Goal: Task Accomplishment & Management: Manage account settings

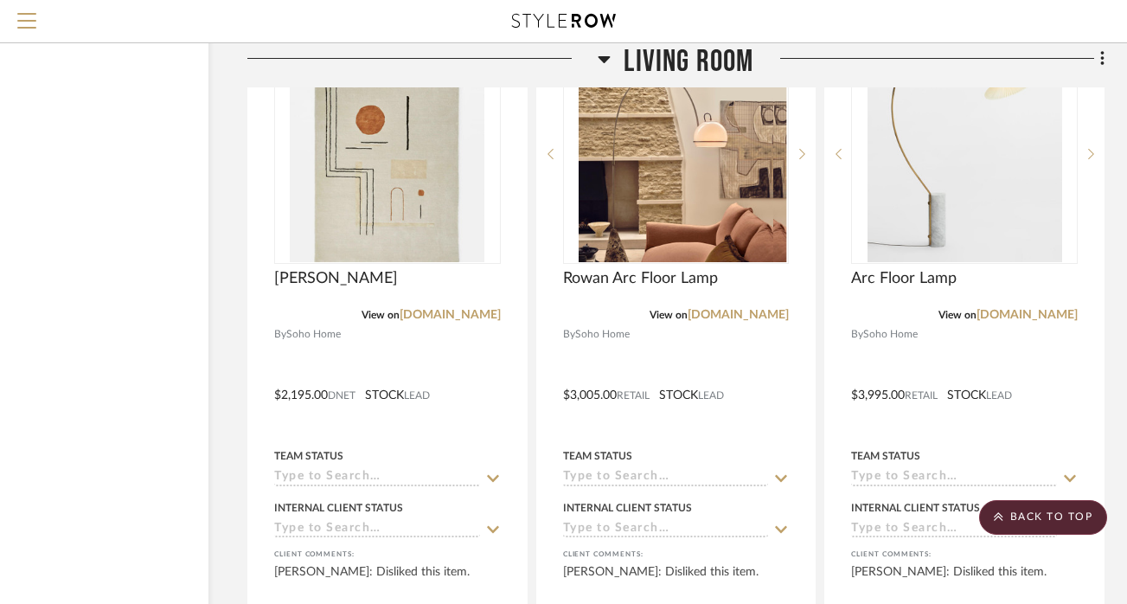
click at [605, 55] on icon at bounding box center [604, 58] width 13 height 21
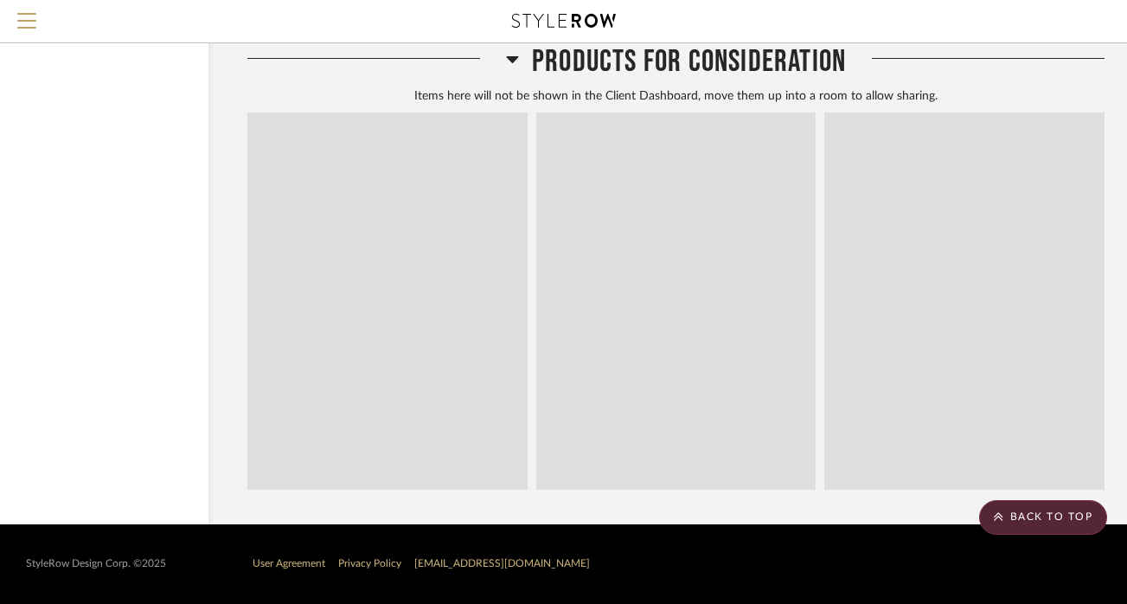
scroll to position [4751, 117]
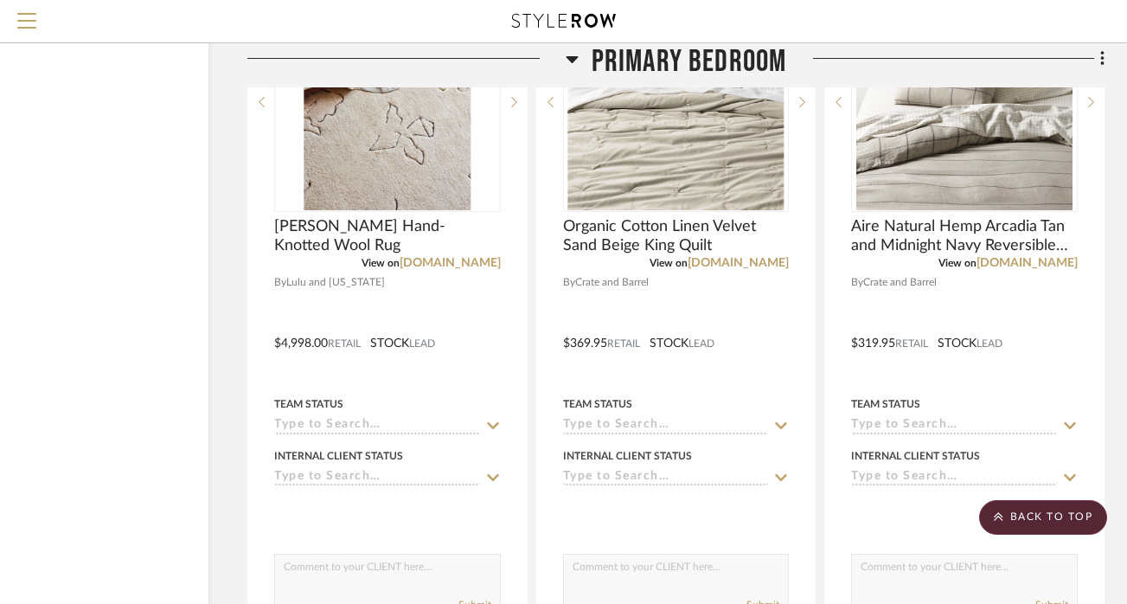
click at [570, 59] on icon at bounding box center [572, 59] width 12 height 7
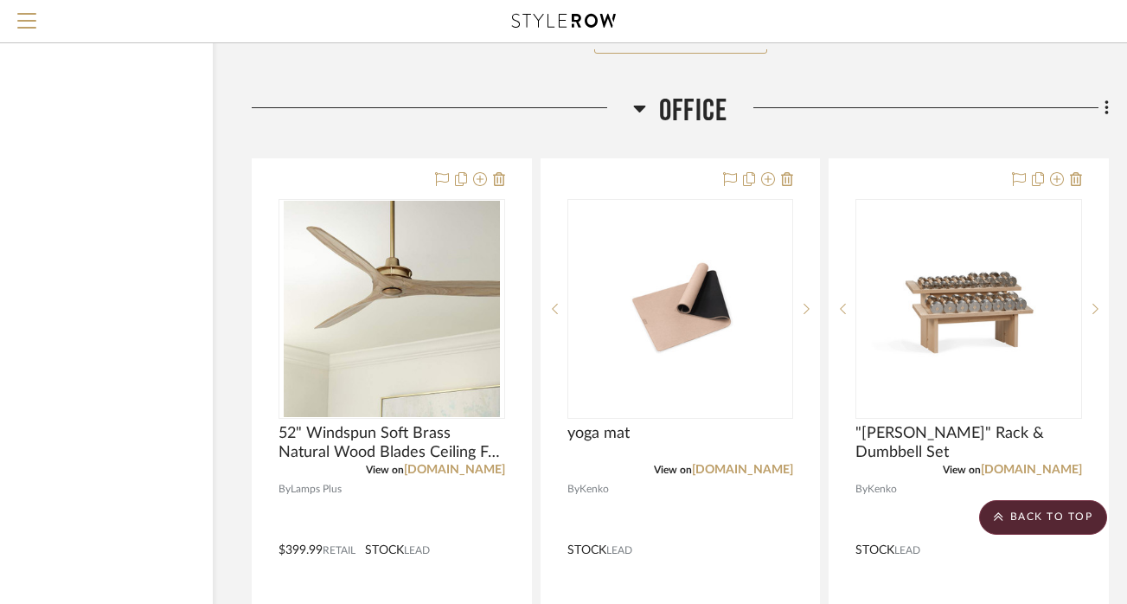
scroll to position [3182, 112]
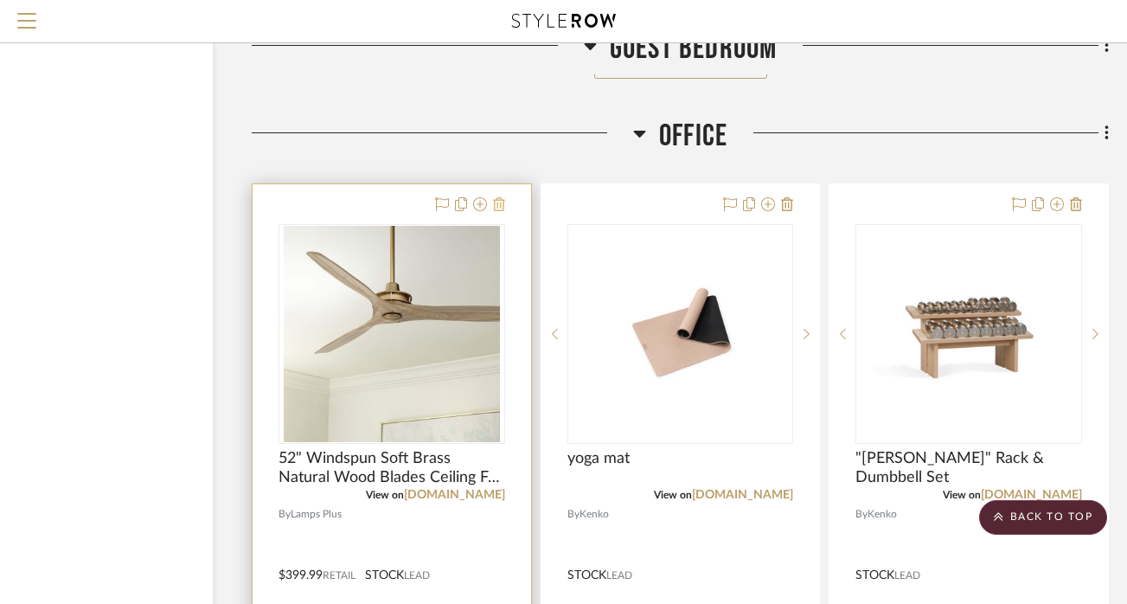
click at [501, 197] on icon at bounding box center [499, 204] width 12 height 14
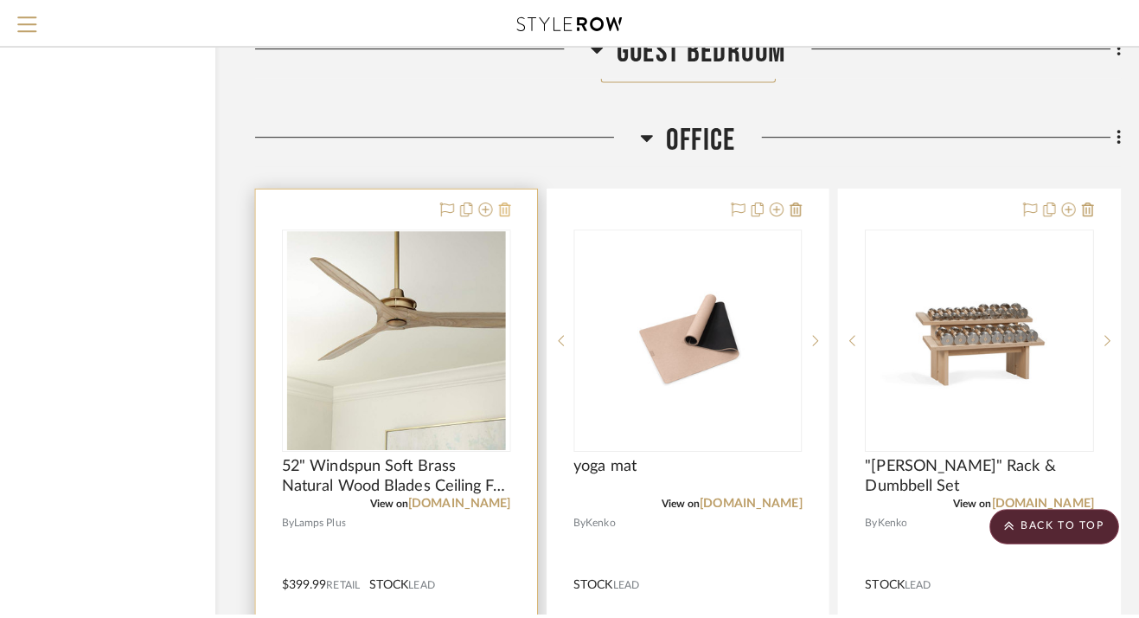
scroll to position [0, 0]
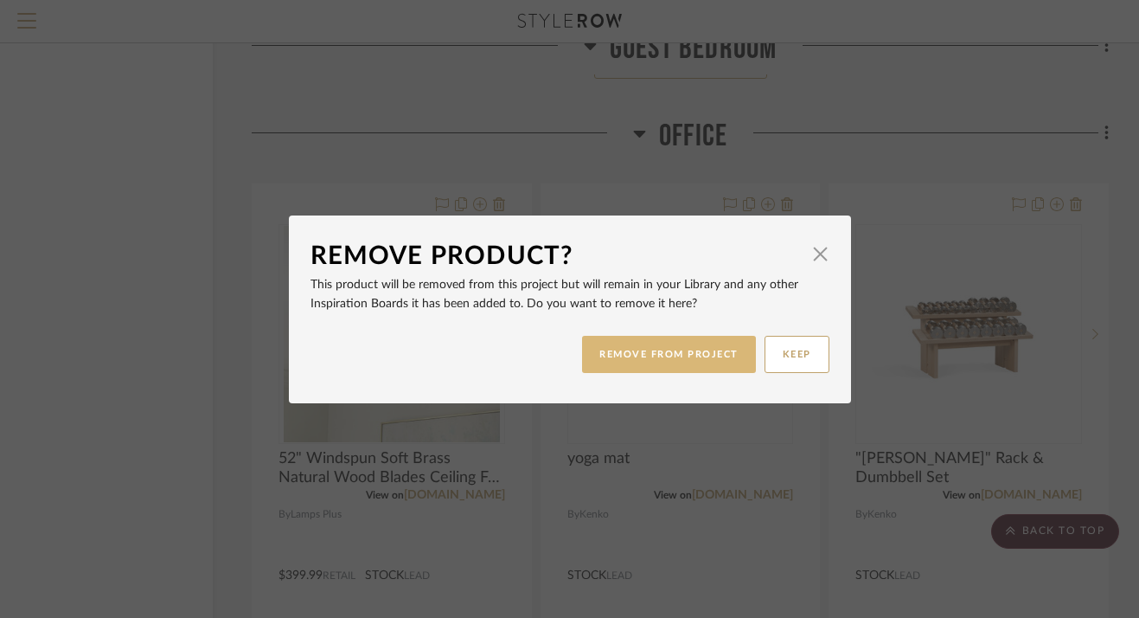
click at [627, 356] on button "REMOVE FROM PROJECT" at bounding box center [669, 354] width 174 height 37
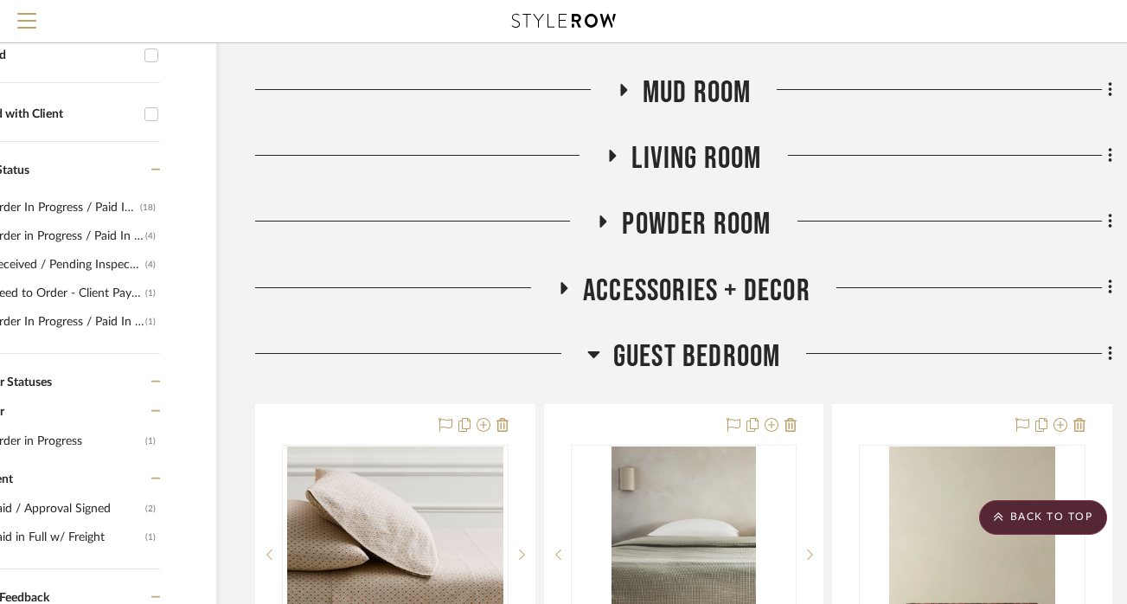
scroll to position [480, 109]
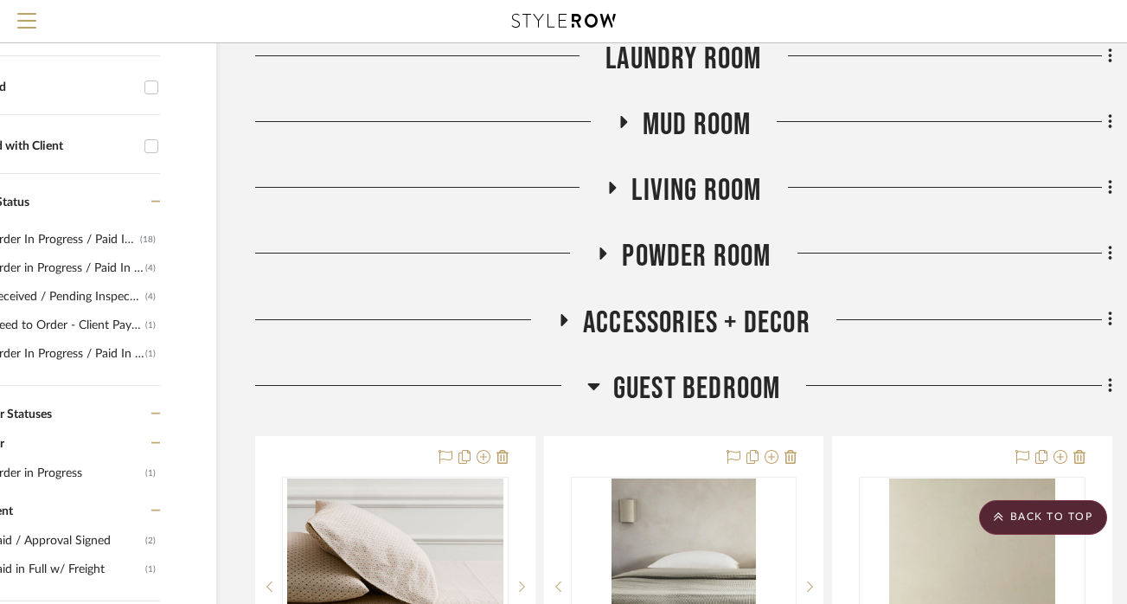
click at [598, 387] on icon at bounding box center [593, 385] width 13 height 21
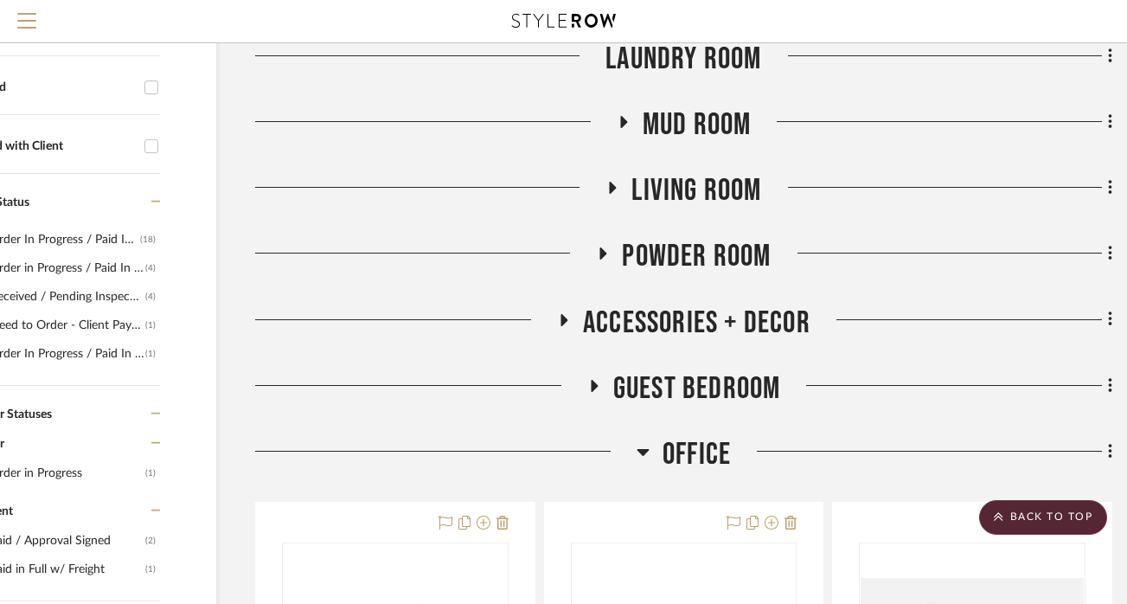
click at [564, 320] on icon at bounding box center [564, 320] width 7 height 12
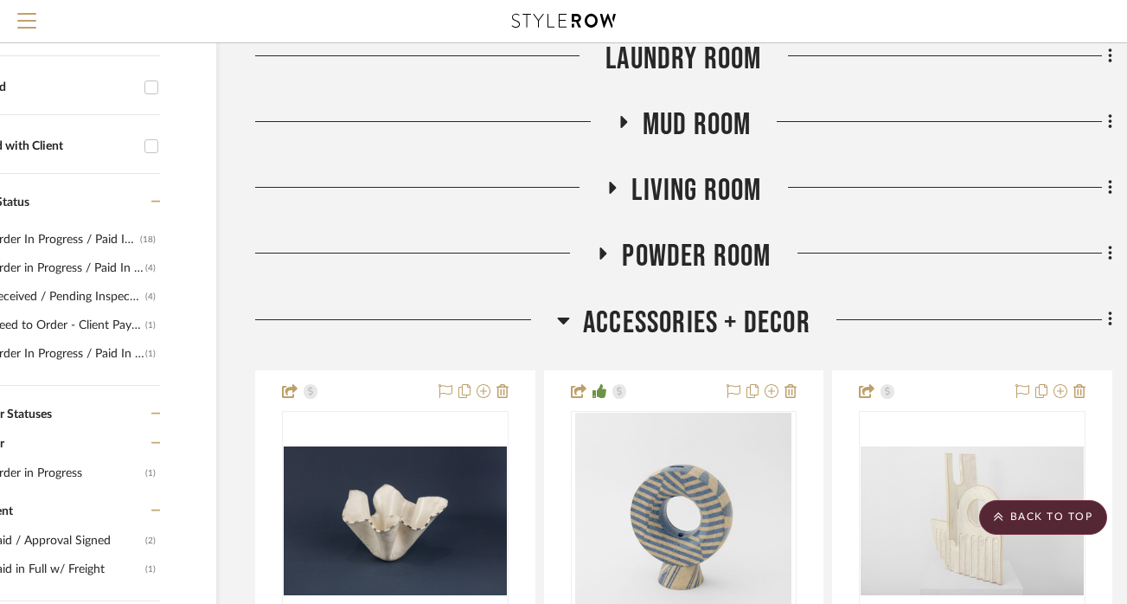
click at [564, 320] on icon at bounding box center [564, 320] width 12 height 7
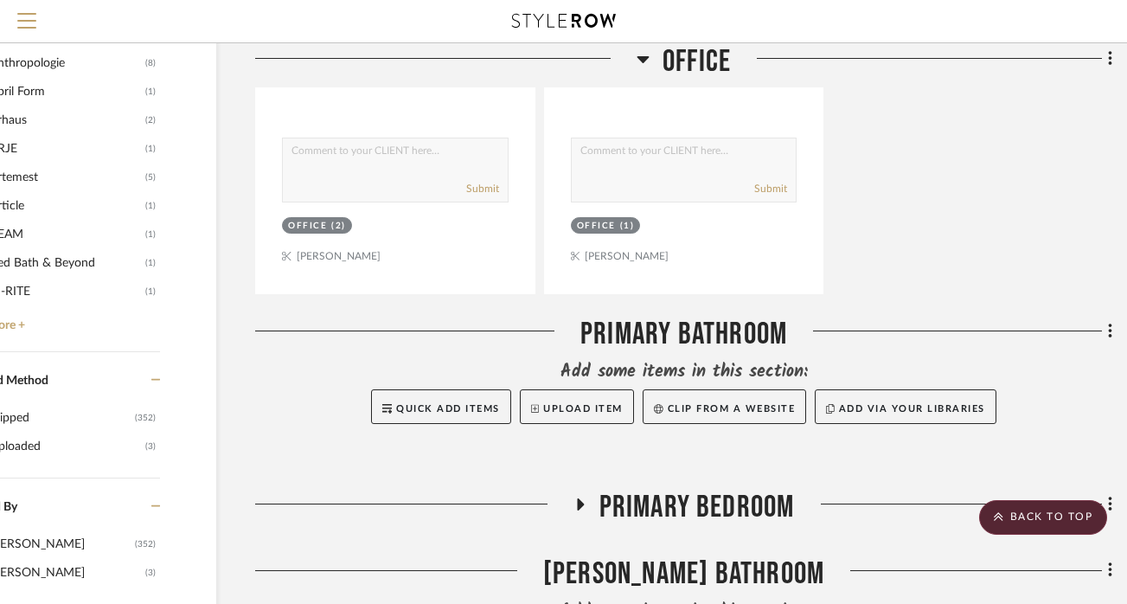
scroll to position [2338, 109]
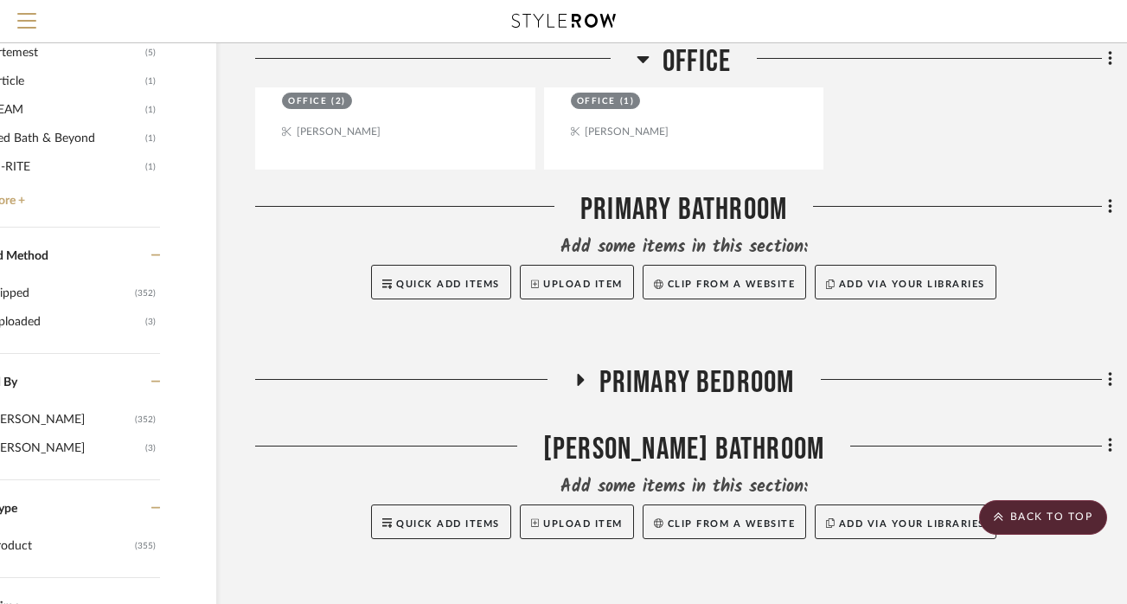
click at [578, 374] on icon at bounding box center [580, 380] width 7 height 12
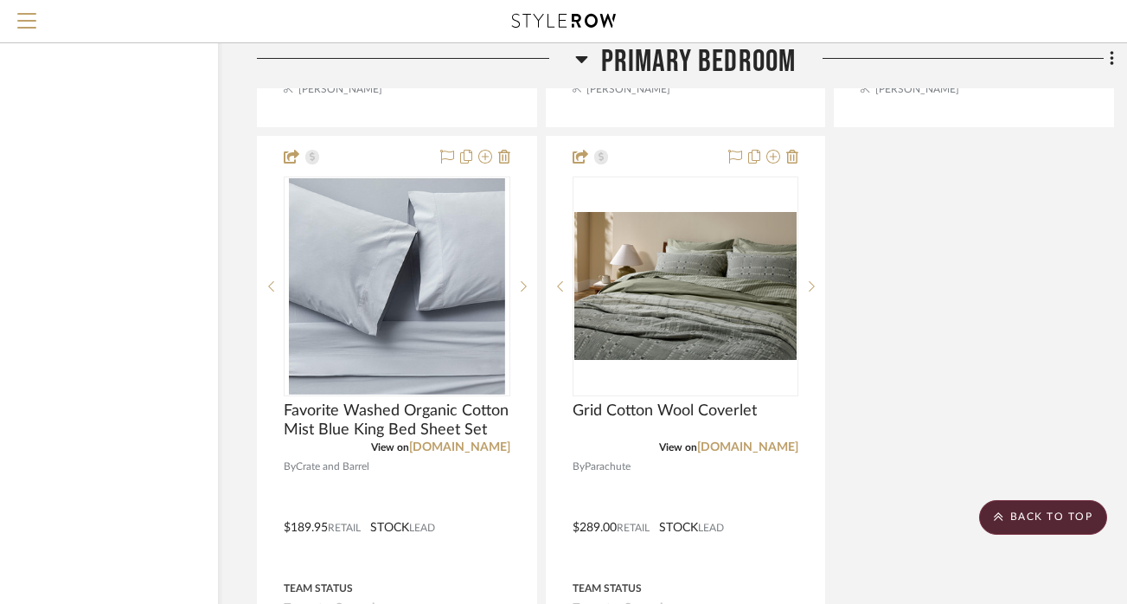
scroll to position [4184, 107]
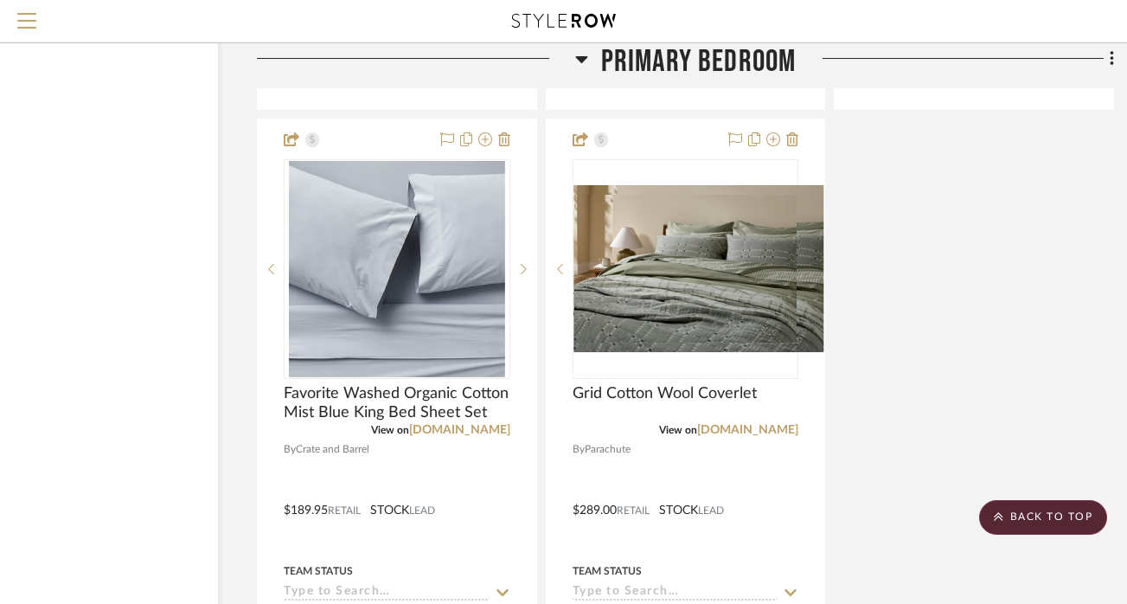
click at [584, 61] on icon at bounding box center [581, 58] width 13 height 21
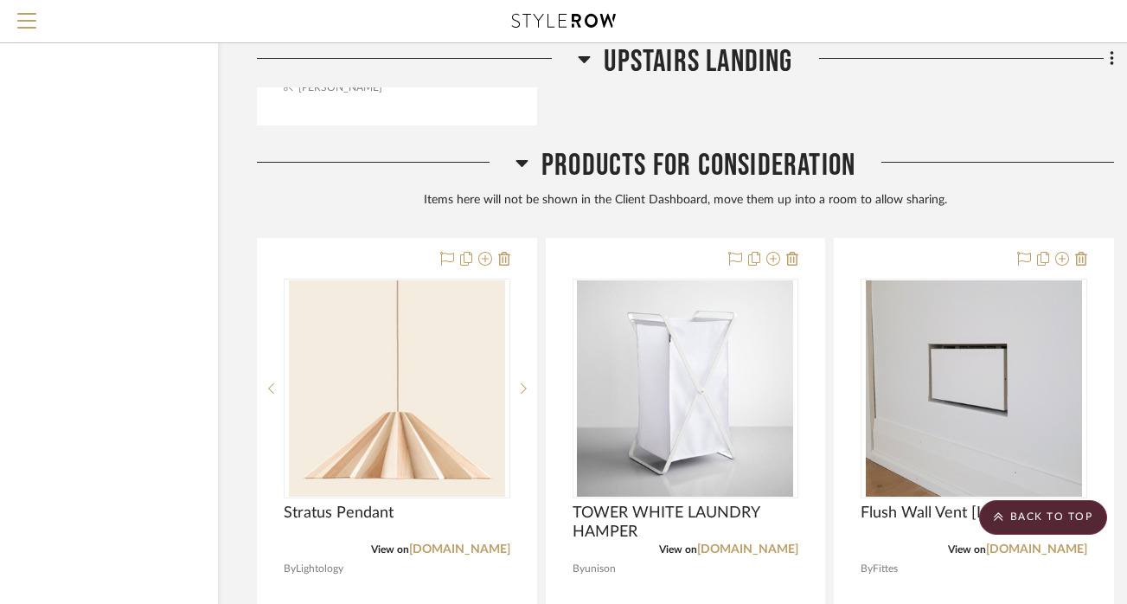
click at [518, 160] on icon at bounding box center [521, 163] width 12 height 7
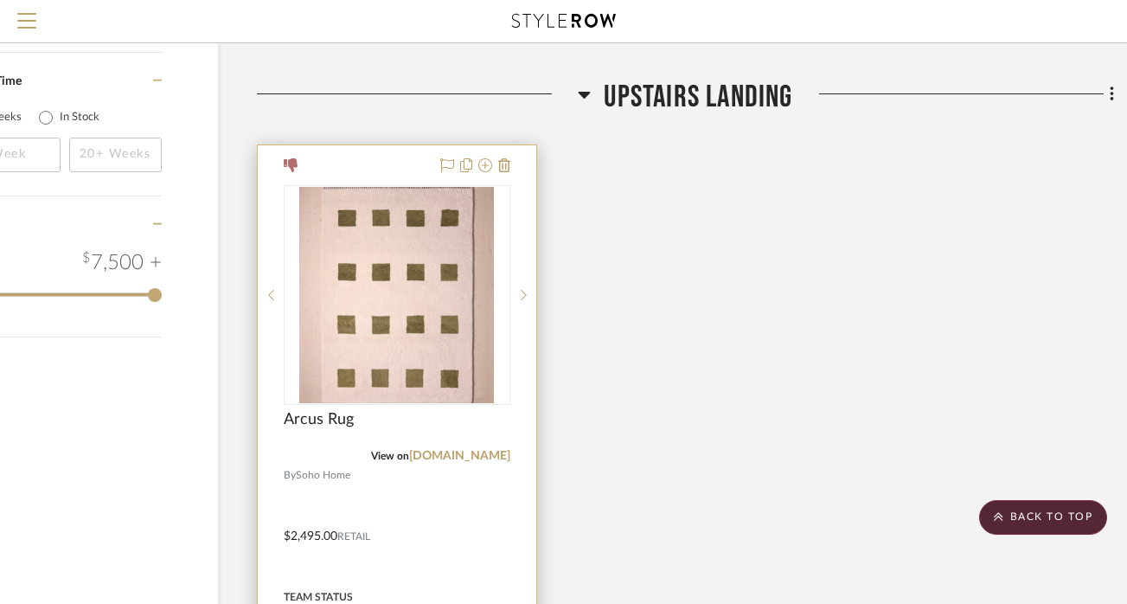
scroll to position [2863, 106]
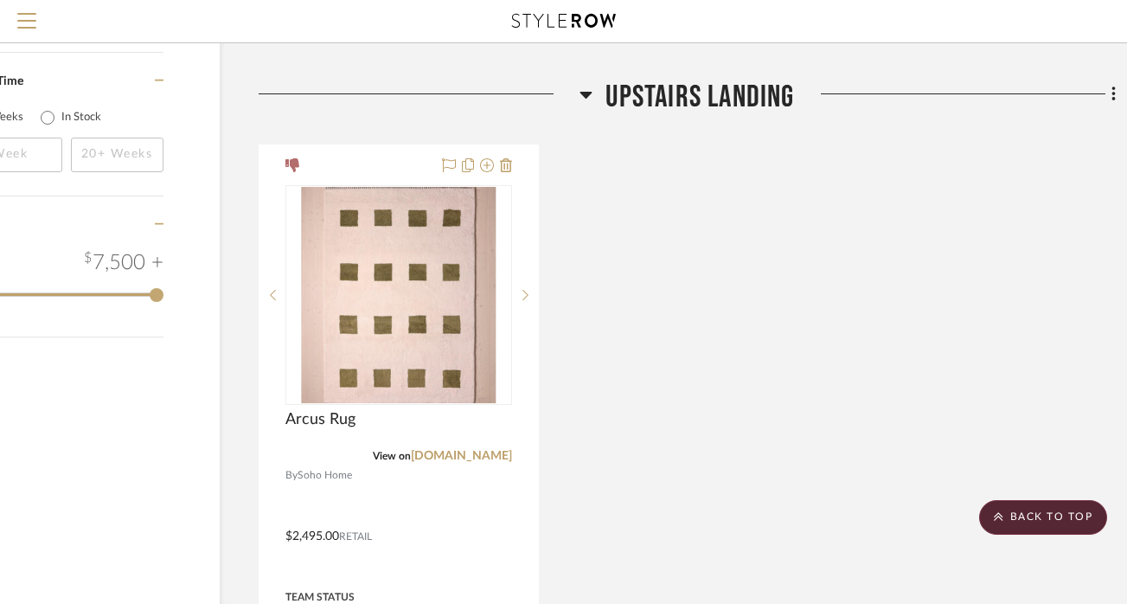
click at [587, 84] on icon at bounding box center [585, 94] width 13 height 21
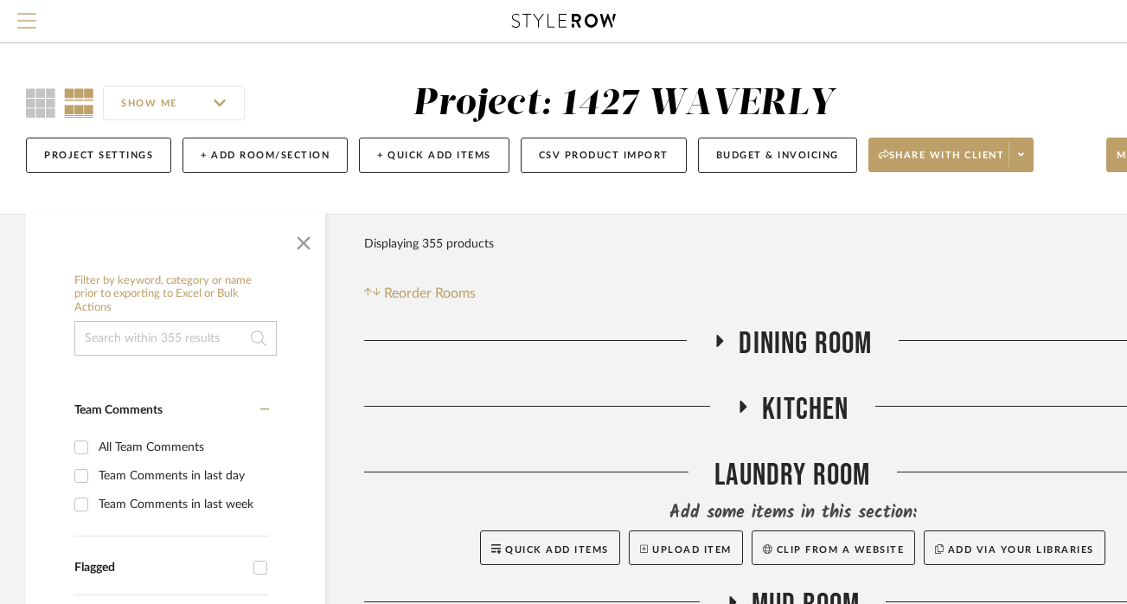
scroll to position [0, 0]
click at [29, 16] on span "Menu" at bounding box center [26, 26] width 19 height 26
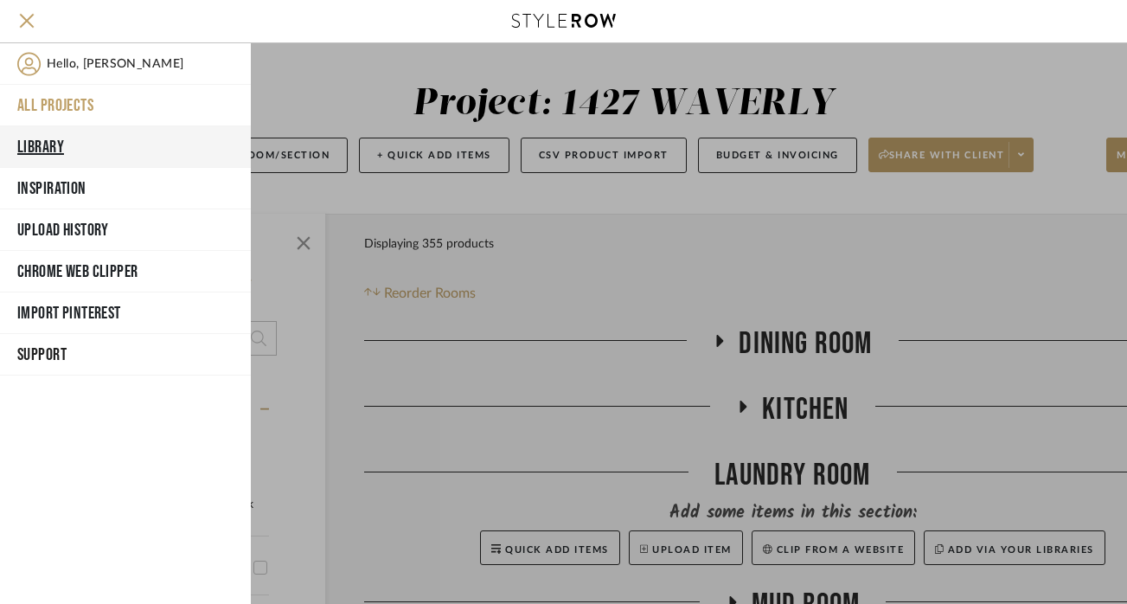
click at [47, 139] on button "Library" at bounding box center [125, 147] width 251 height 42
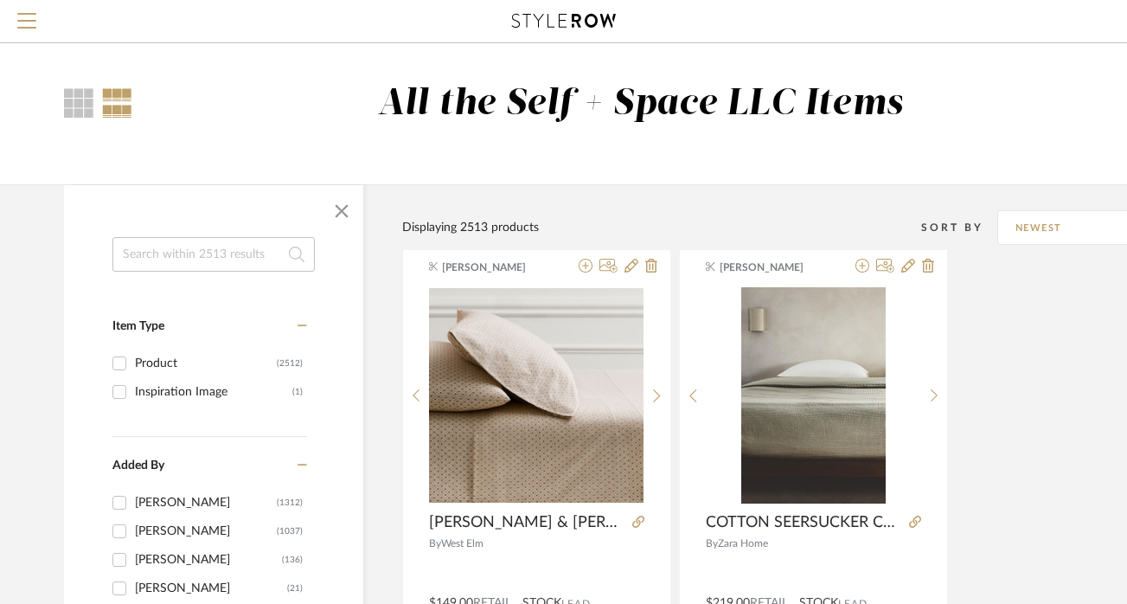
click at [198, 253] on input at bounding box center [213, 254] width 202 height 35
type input "faucets"
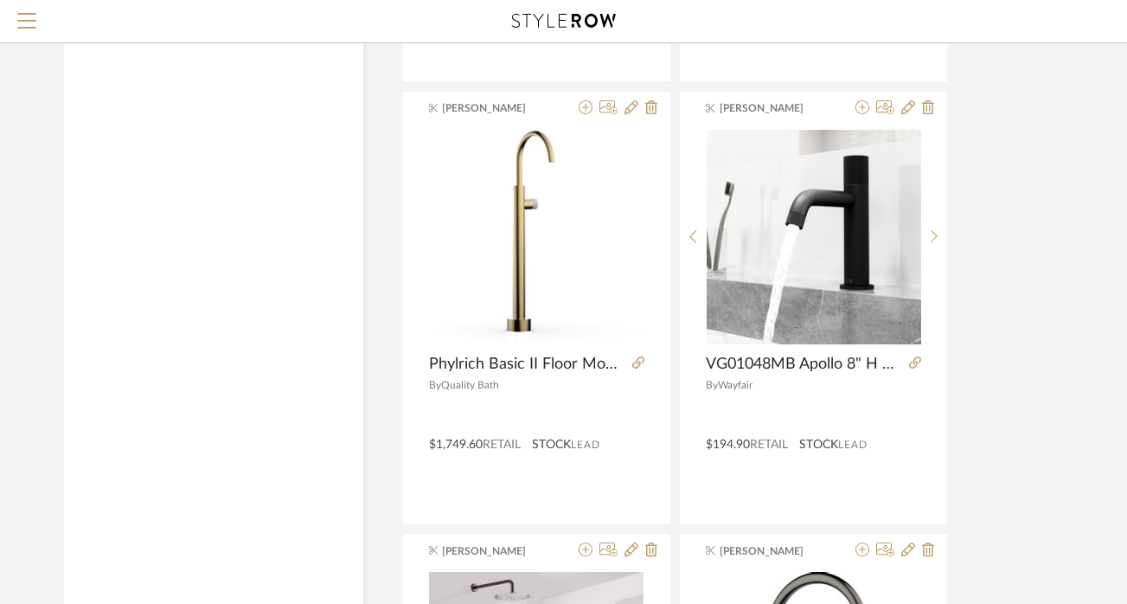
scroll to position [5066, 0]
